Goal: Transaction & Acquisition: Purchase product/service

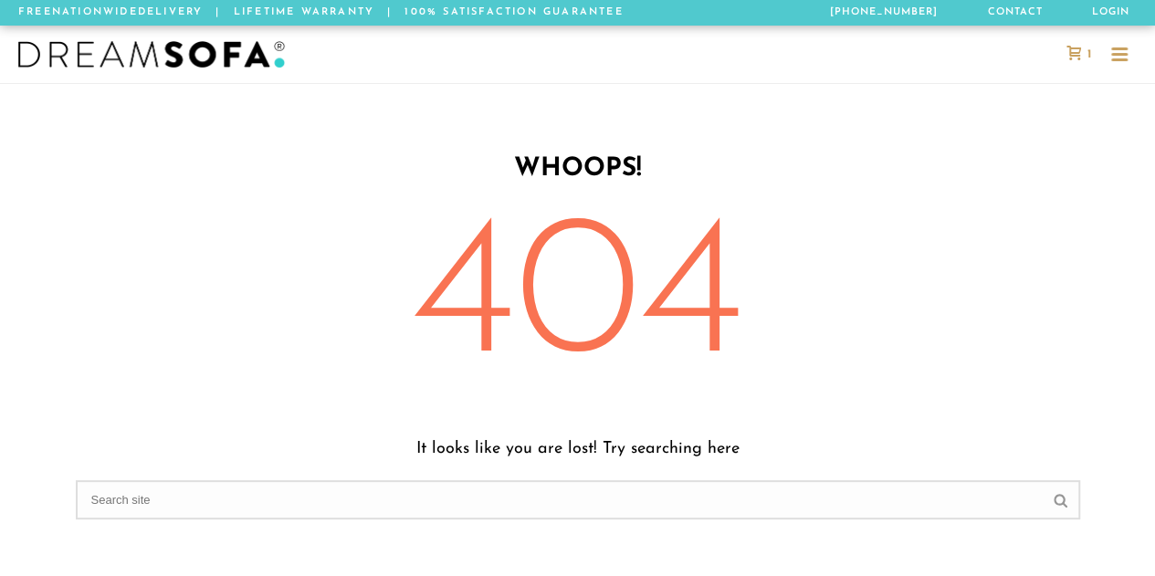
scroll to position [1110, 1140]
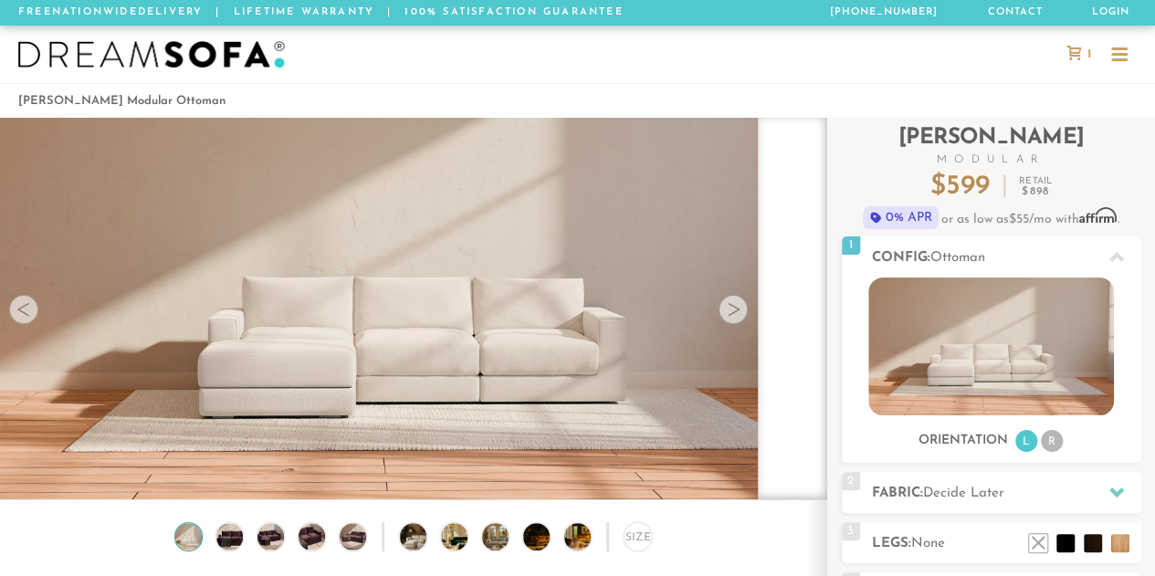
scroll to position [1, 1]
click at [238, 539] on img at bounding box center [230, 536] width 32 height 26
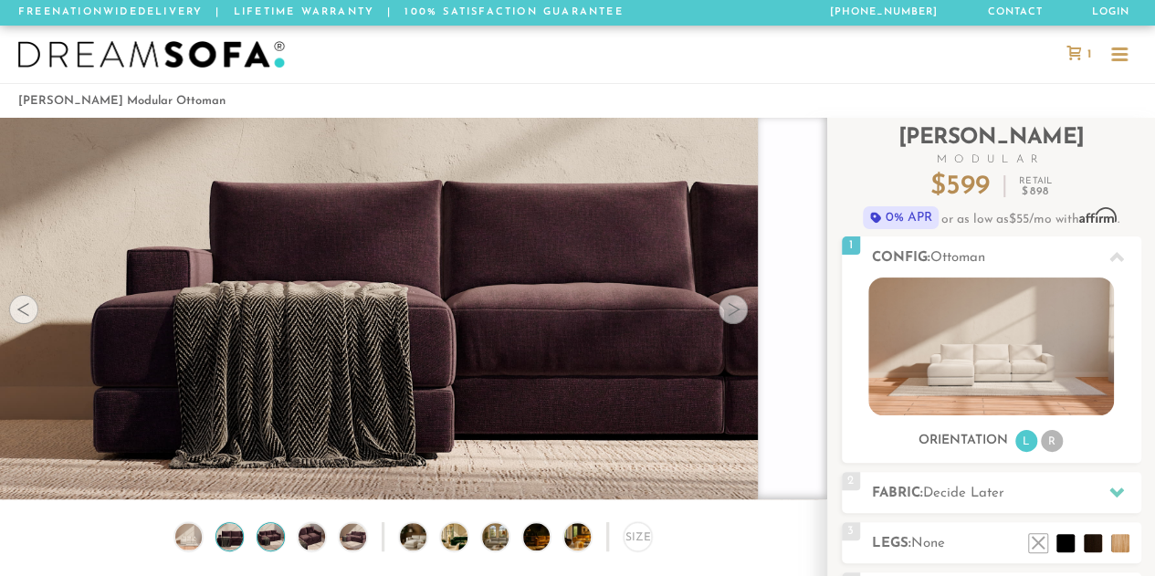
click at [276, 541] on img at bounding box center [271, 536] width 32 height 26
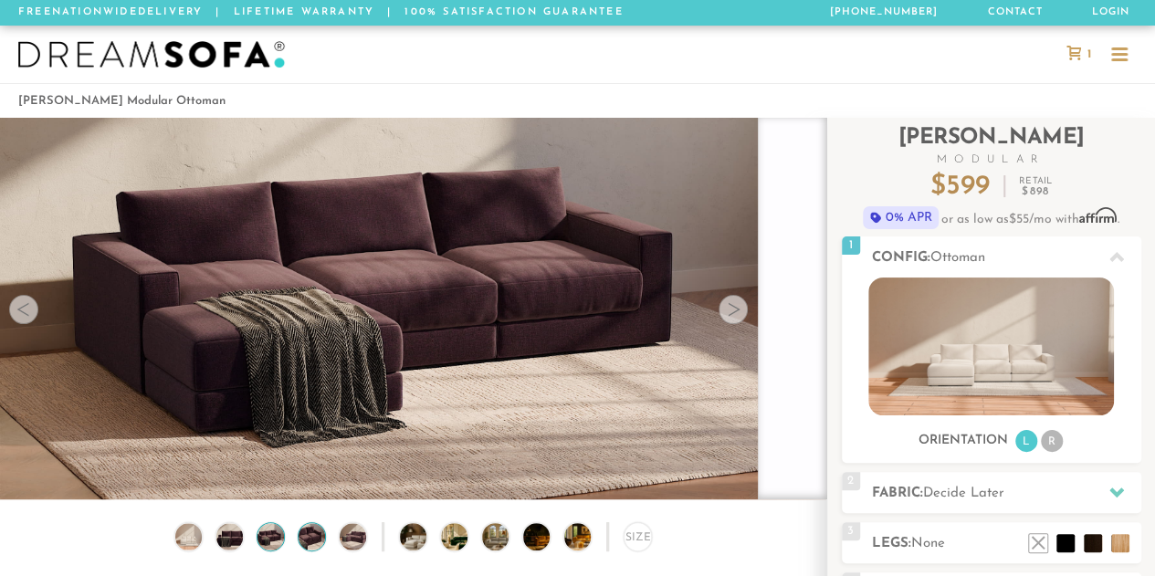
click at [320, 542] on img at bounding box center [312, 536] width 32 height 26
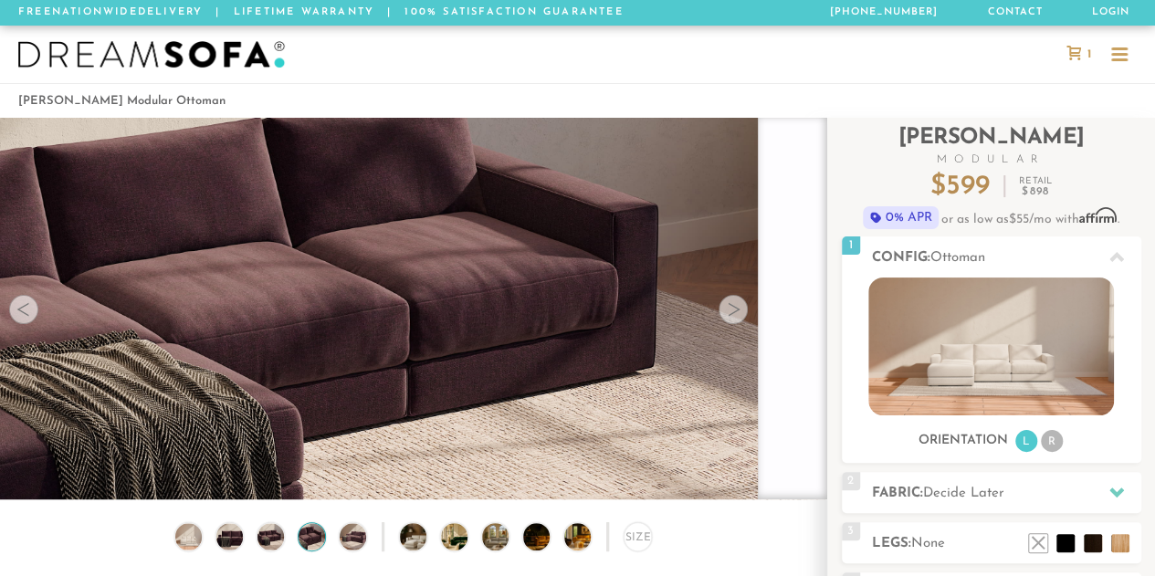
click at [413, 540] on img at bounding box center [423, 536] width 47 height 26
click at [495, 538] on img at bounding box center [505, 536] width 47 height 26
click at [529, 538] on img at bounding box center [546, 536] width 47 height 26
